Goal: Task Accomplishment & Management: Complete application form

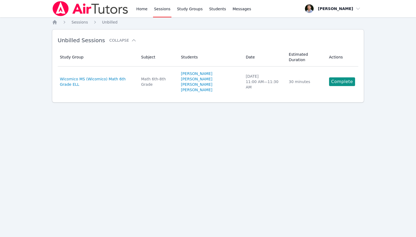
click at [353, 81] on link "Complete" at bounding box center [342, 82] width 26 height 9
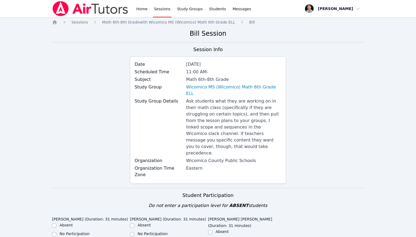
scroll to position [178, 0]
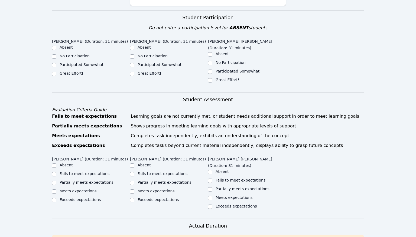
click at [76, 71] on label "Great Effort!" at bounding box center [72, 73] width 24 height 4
click at [56, 72] on input "Great Effort!" at bounding box center [54, 74] width 4 height 4
checkbox input "true"
click at [137, 71] on div "Great Effort!" at bounding box center [169, 74] width 78 height 7
click at [133, 72] on input "Great Effort!" at bounding box center [132, 74] width 4 height 4
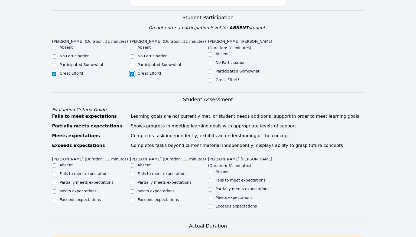
checkbox input "true"
click at [212, 78] on input "Great Effort!" at bounding box center [210, 80] width 4 height 4
checkbox input "true"
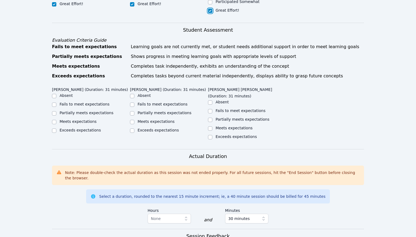
scroll to position [287, 0]
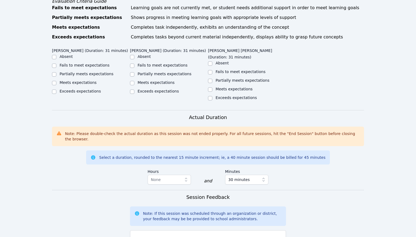
click at [81, 80] on div "Meets expectations" at bounding box center [78, 82] width 37 height 5
click at [88, 81] on label "Meets expectations" at bounding box center [78, 83] width 37 height 4
click at [56, 81] on input "Meets expectations" at bounding box center [54, 83] width 4 height 4
checkbox input "true"
click at [148, 81] on label "Meets expectations" at bounding box center [156, 83] width 37 height 4
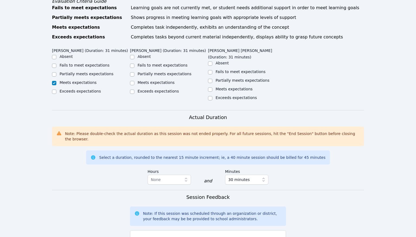
click at [134, 81] on input "Meets expectations" at bounding box center [132, 83] width 4 height 4
checkbox input "true"
click at [223, 87] on label "Meets expectations" at bounding box center [234, 89] width 37 height 4
click at [213, 88] on input "Meets expectations" at bounding box center [210, 90] width 4 height 4
checkbox input "true"
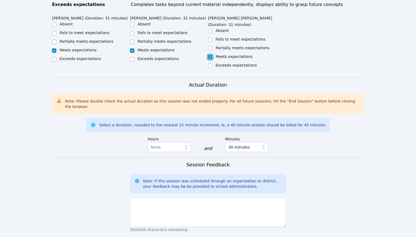
scroll to position [370, 0]
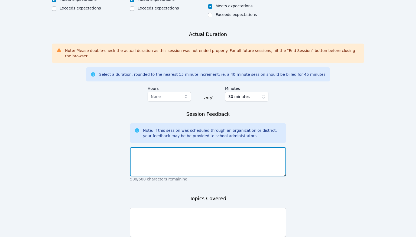
click at [215, 147] on textarea at bounding box center [208, 161] width 156 height 29
type textarea "Session went well!"
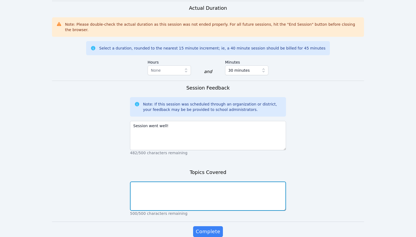
scroll to position [396, 0]
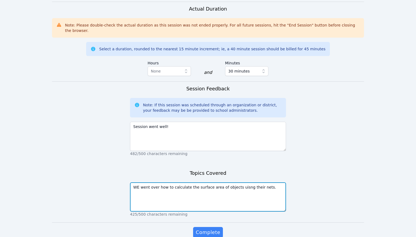
click at [241, 183] on textarea "WE went over how to calculate the surface area of objects uisng their nets." at bounding box center [208, 197] width 156 height 29
type textarea "WE went over how to calculate the surface area of objects using their nets."
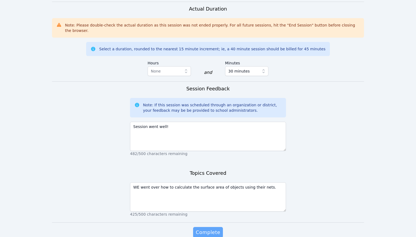
click at [218, 229] on span "Complete" at bounding box center [208, 233] width 24 height 8
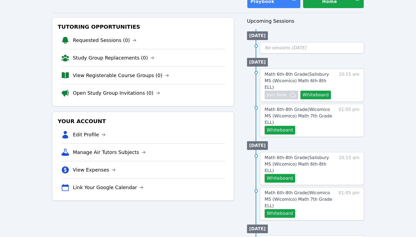
scroll to position [53, 0]
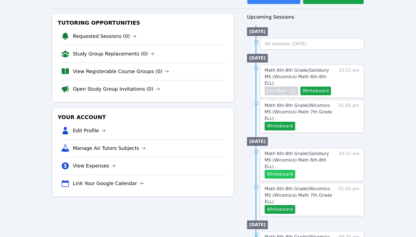
click at [280, 170] on button "Whiteboard" at bounding box center [280, 174] width 31 height 9
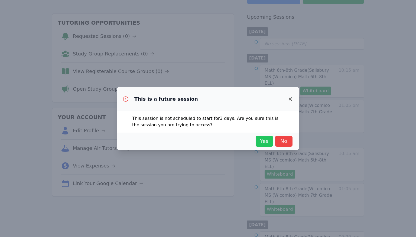
click at [267, 146] on button "Yes" at bounding box center [264, 141] width 17 height 11
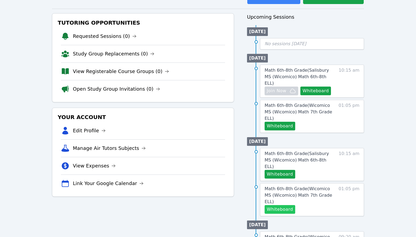
click at [287, 205] on button "Whiteboard" at bounding box center [280, 209] width 31 height 9
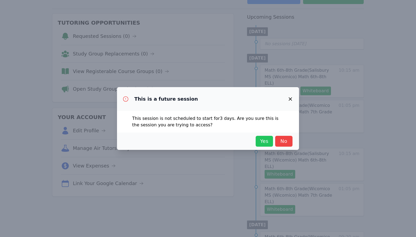
click at [270, 143] on span "Yes" at bounding box center [265, 142] width 12 height 8
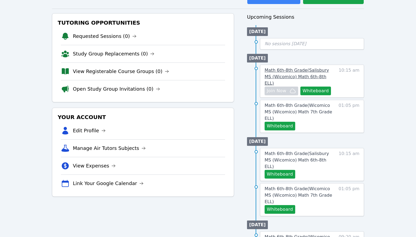
click at [328, 68] on span "Math 6th-8th Grade ( [PERSON_NAME][GEOGRAPHIC_DATA] (Wicomico) Math 6th-8th ELL…" at bounding box center [297, 77] width 65 height 18
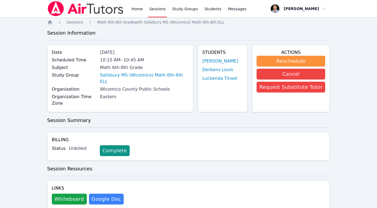
click at [155, 7] on link "Sessions" at bounding box center [157, 8] width 19 height 17
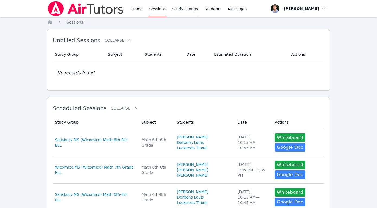
click at [193, 10] on link "Study Groups" at bounding box center [185, 8] width 28 height 17
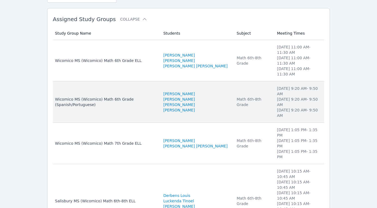
scroll to position [14, 0]
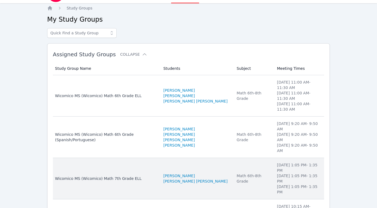
click at [147, 158] on td "Study Group Name Wicomico MS ([PERSON_NAME]) Math 7th Grade ELL" at bounding box center [106, 178] width 107 height 41
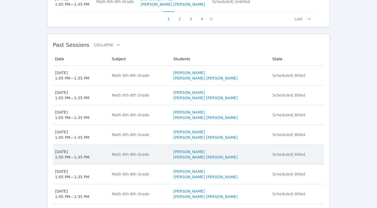
scroll to position [448, 0]
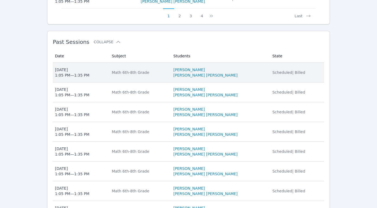
click at [247, 73] on li "[PERSON_NAME] [PERSON_NAME]" at bounding box center [219, 75] width 92 height 5
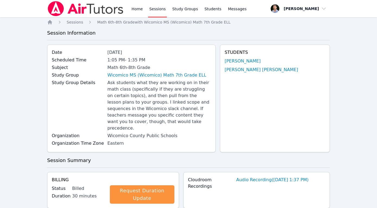
click at [92, 8] on img at bounding box center [85, 8] width 77 height 15
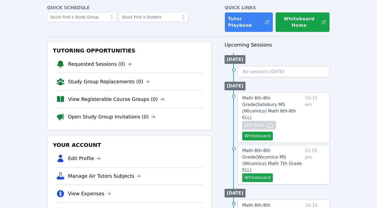
scroll to position [25, 0]
